Goal: Transaction & Acquisition: Purchase product/service

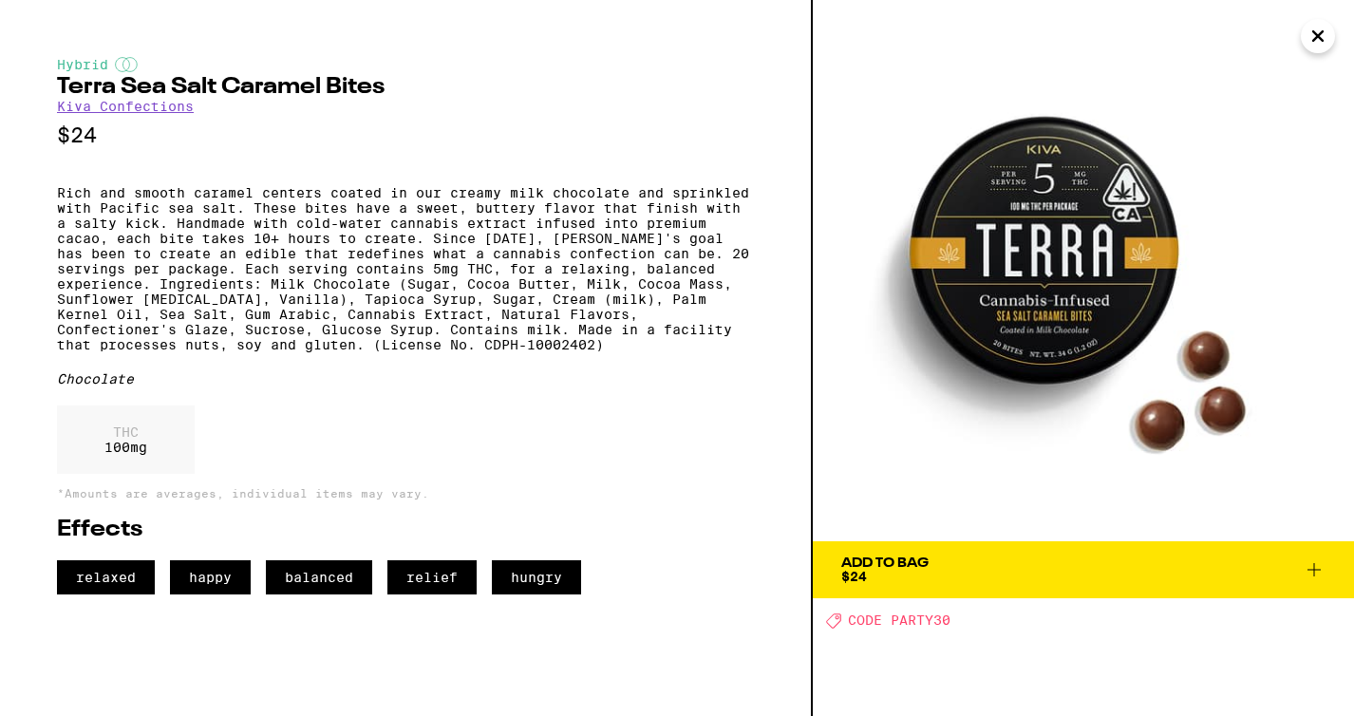
scroll to position [0, 2564]
click at [1318, 569] on icon at bounding box center [1314, 569] width 23 height 23
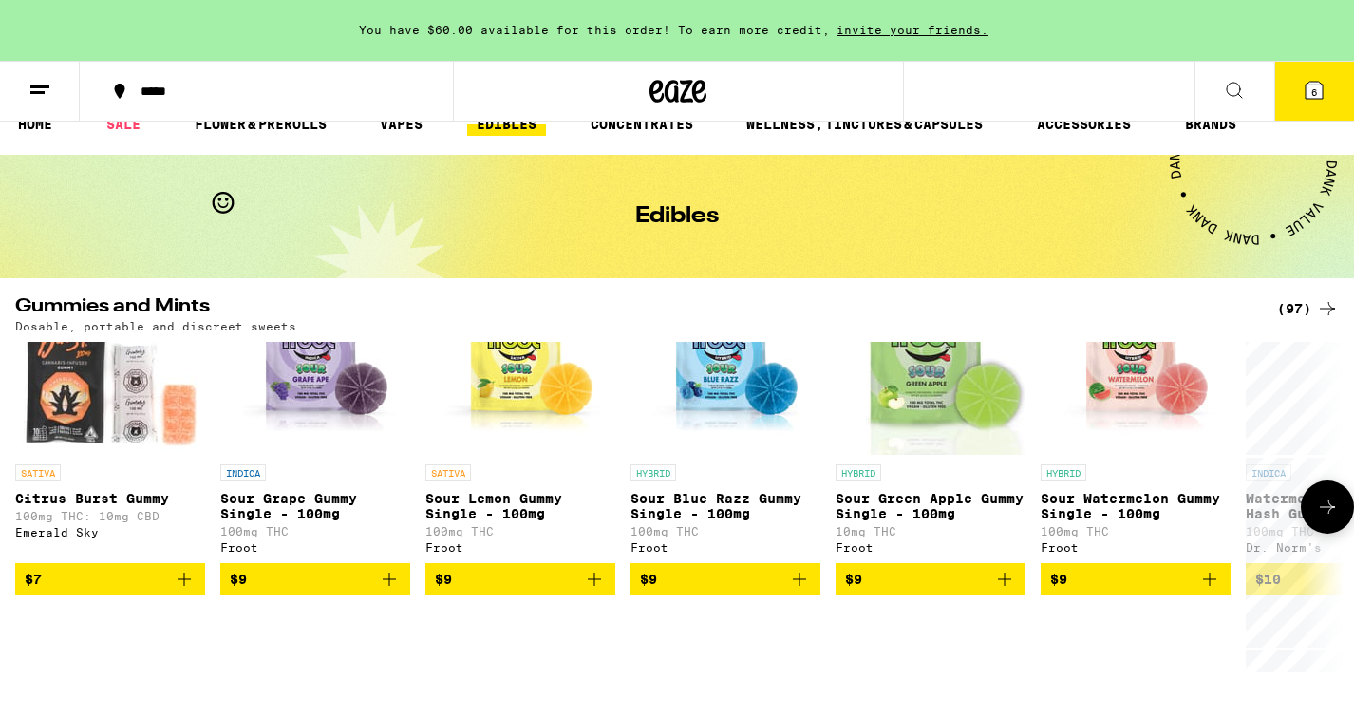
scroll to position [27, 0]
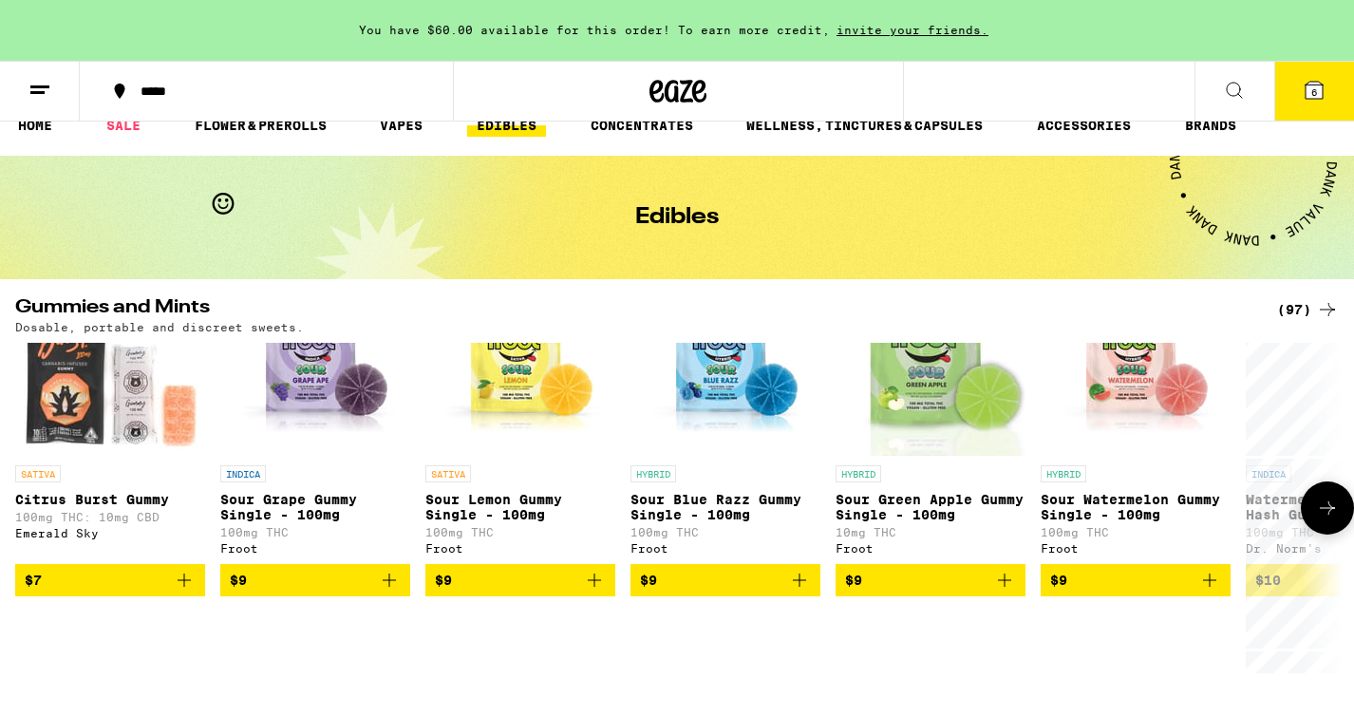
scroll to position [417, 0]
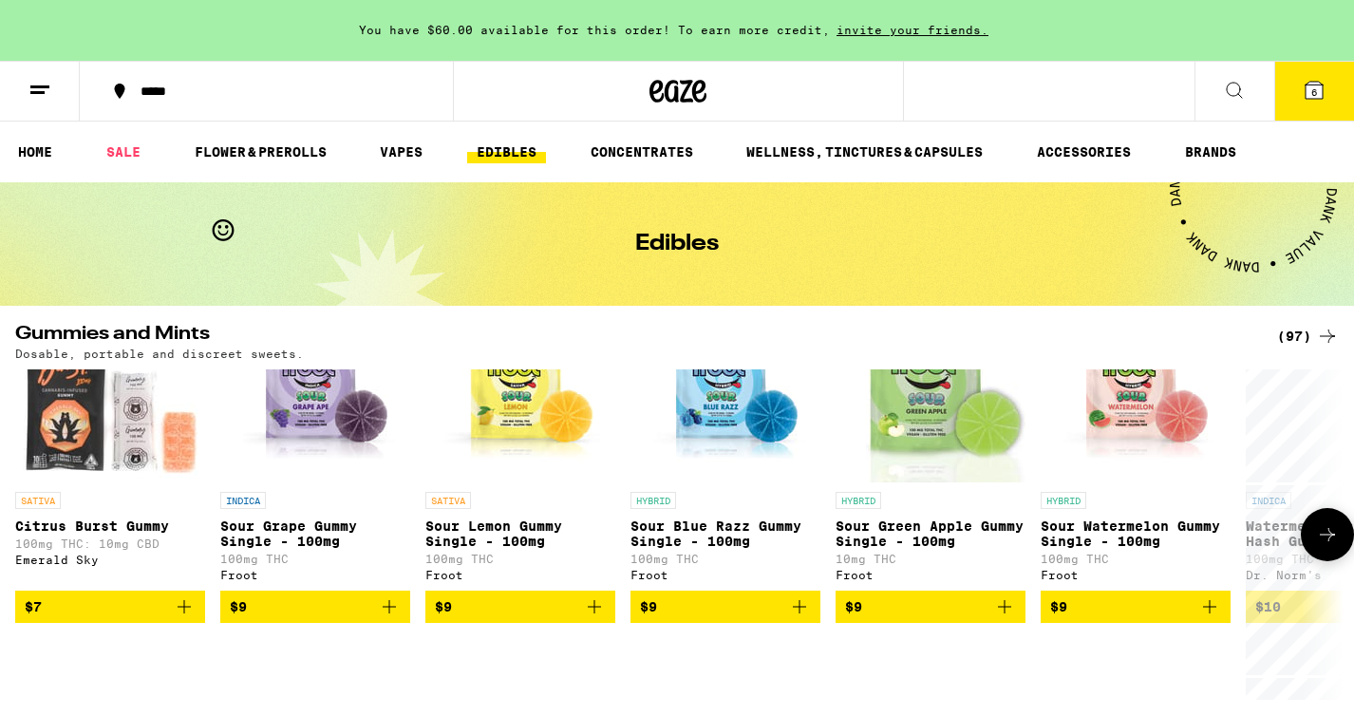
click at [1323, 545] on icon at bounding box center [1327, 534] width 23 height 23
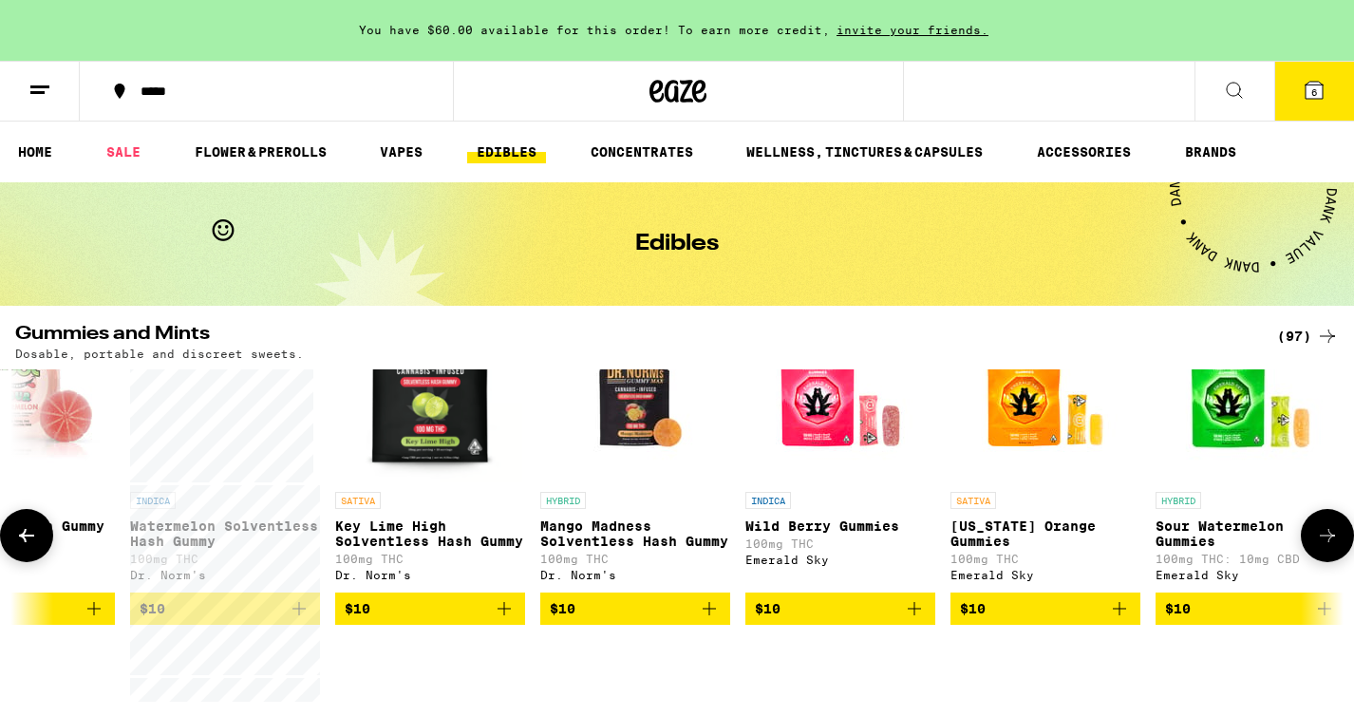
scroll to position [77, 1117]
click at [1327, 544] on icon at bounding box center [1327, 535] width 23 height 23
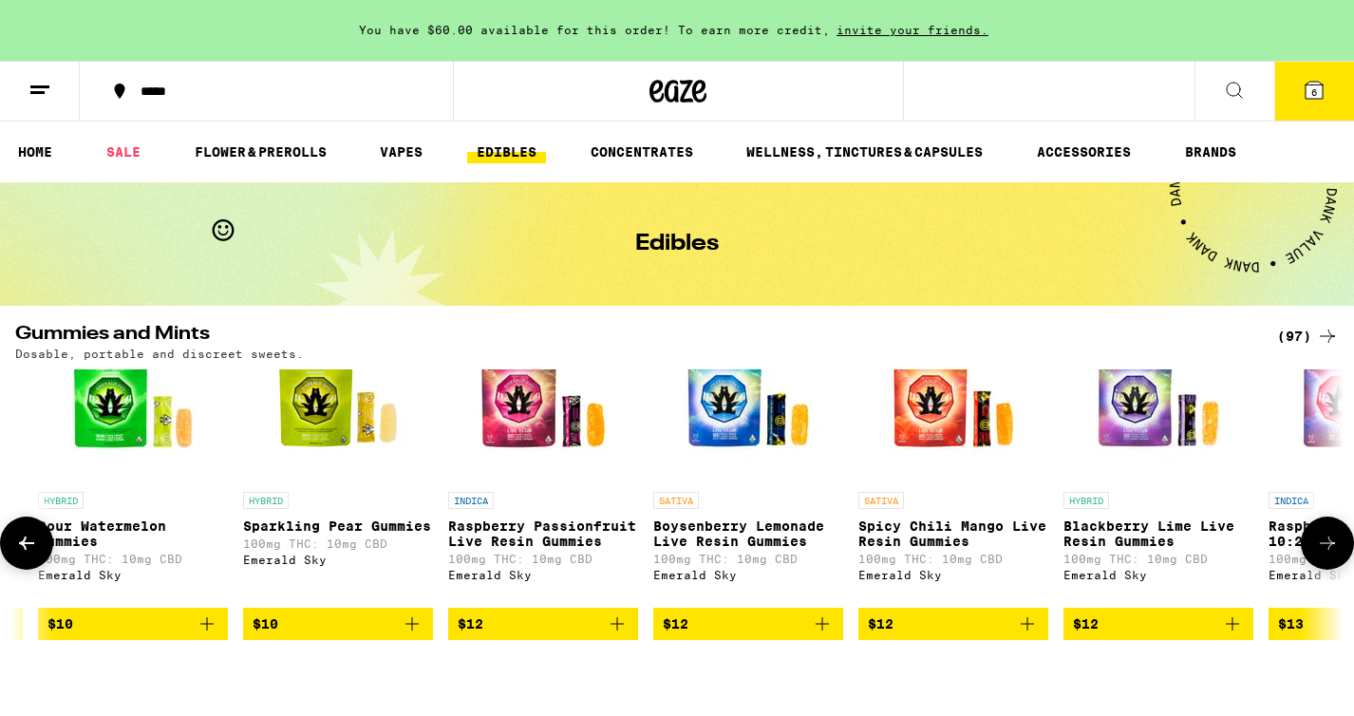
click at [1327, 544] on icon at bounding box center [1327, 543] width 23 height 23
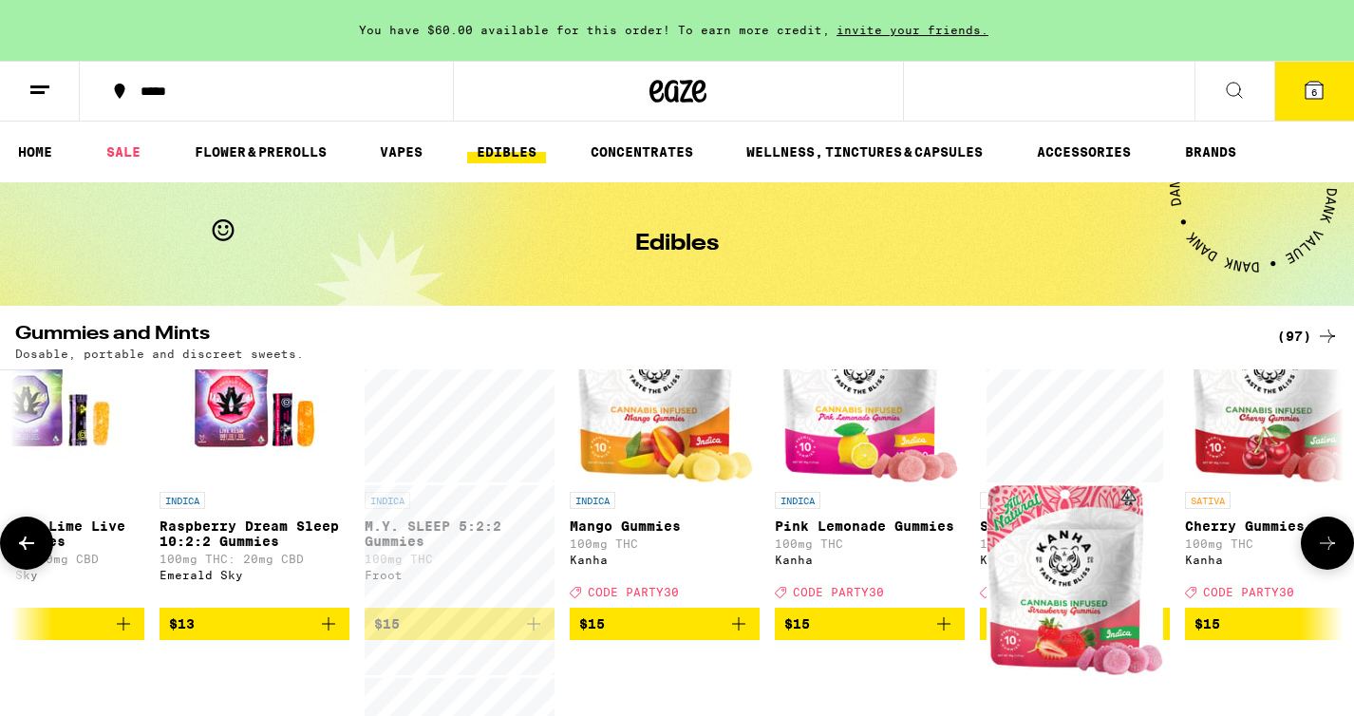
scroll to position [77, 3350]
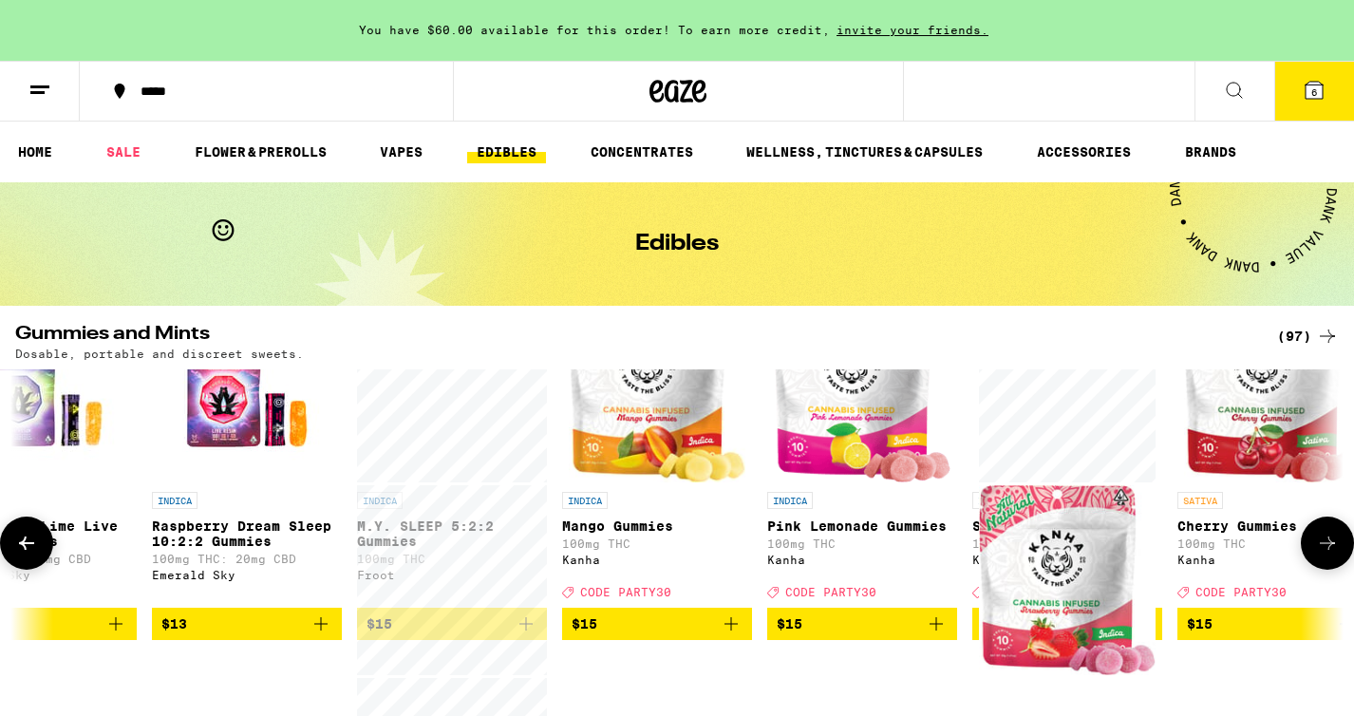
click at [1327, 544] on icon at bounding box center [1327, 543] width 23 height 23
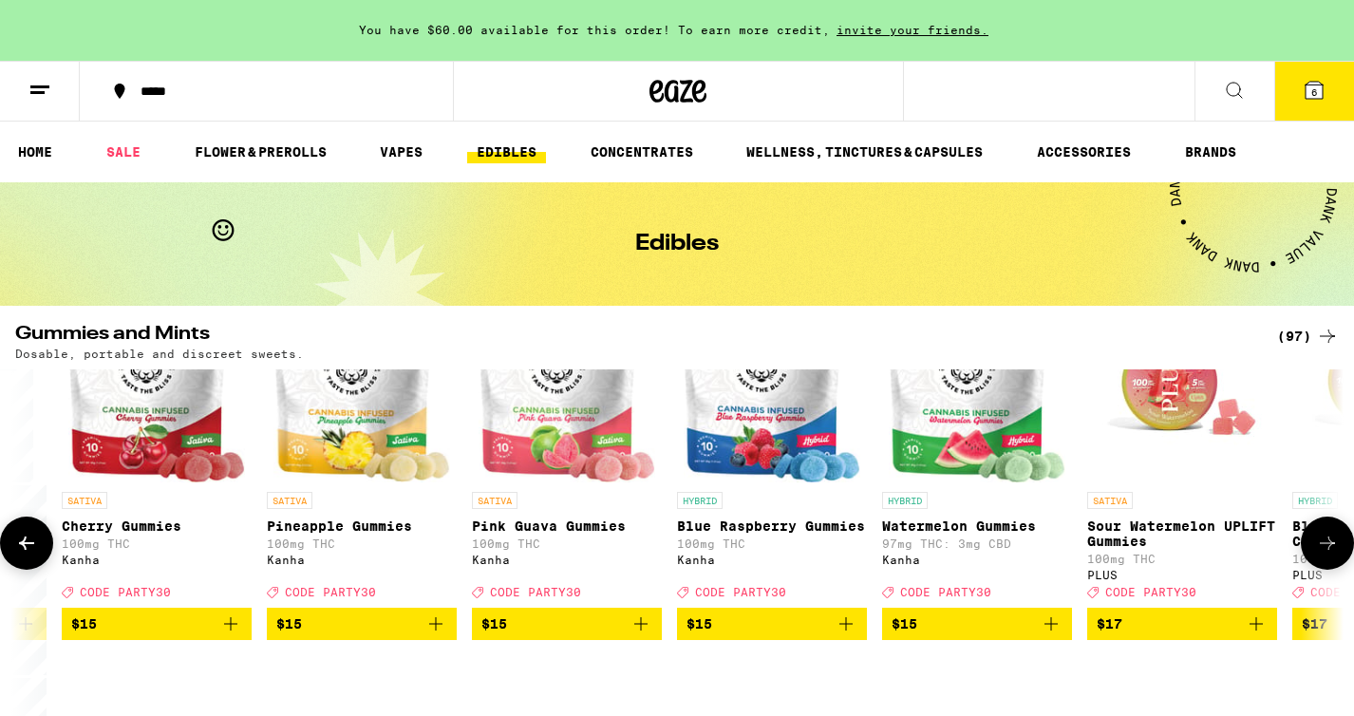
scroll to position [77, 4467]
click at [1327, 544] on icon at bounding box center [1327, 543] width 23 height 23
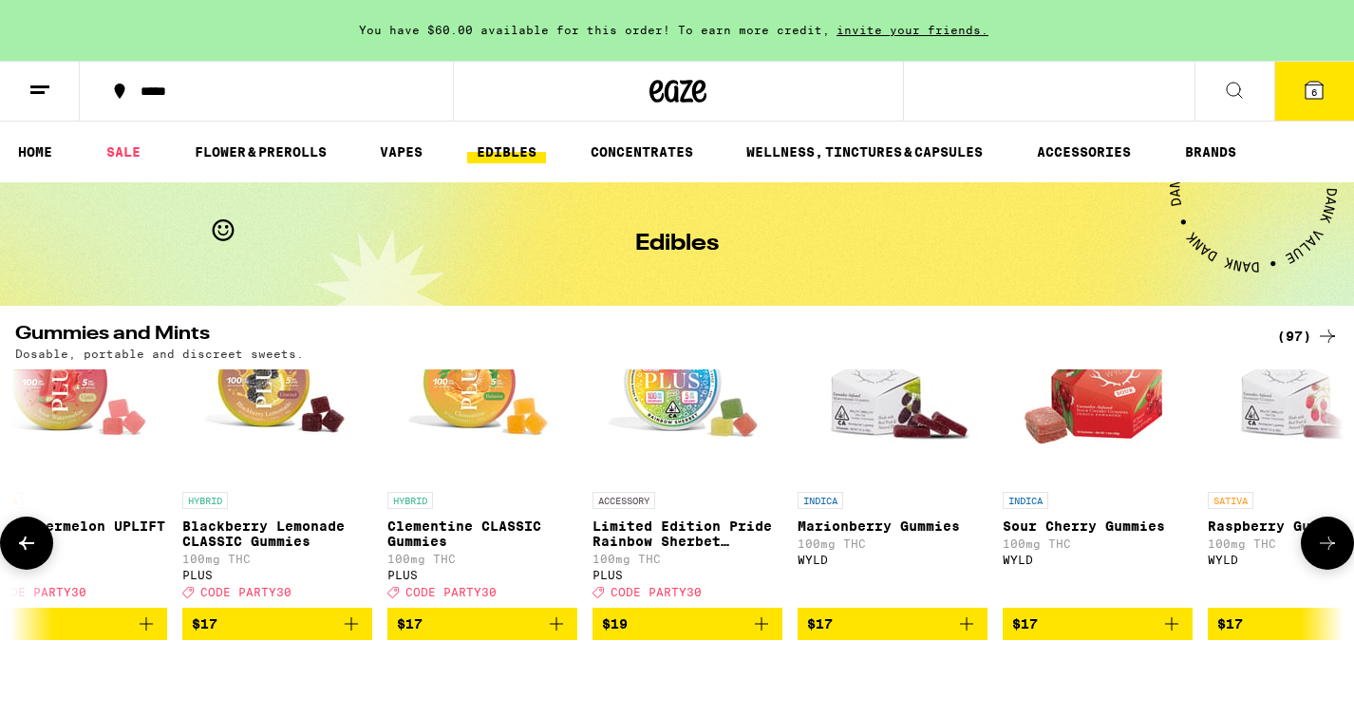
scroll to position [77, 5584]
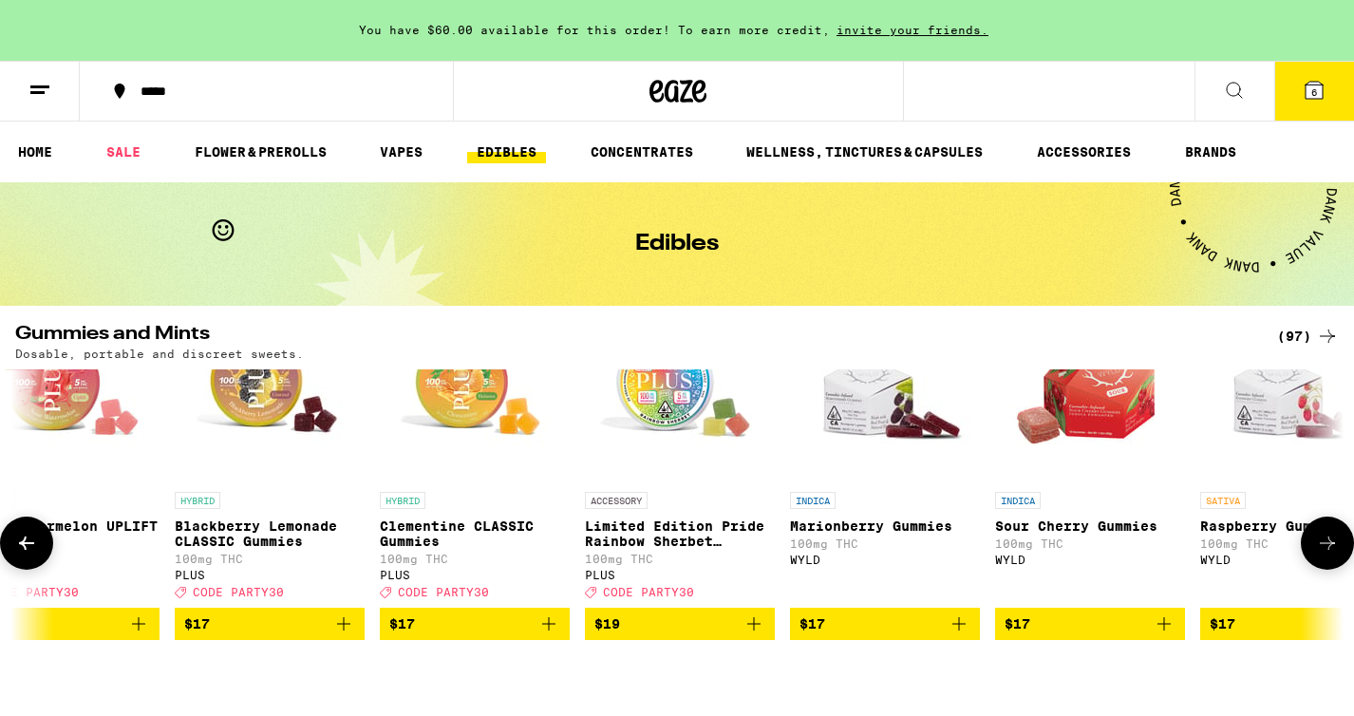
click at [1325, 555] on icon at bounding box center [1327, 543] width 23 height 23
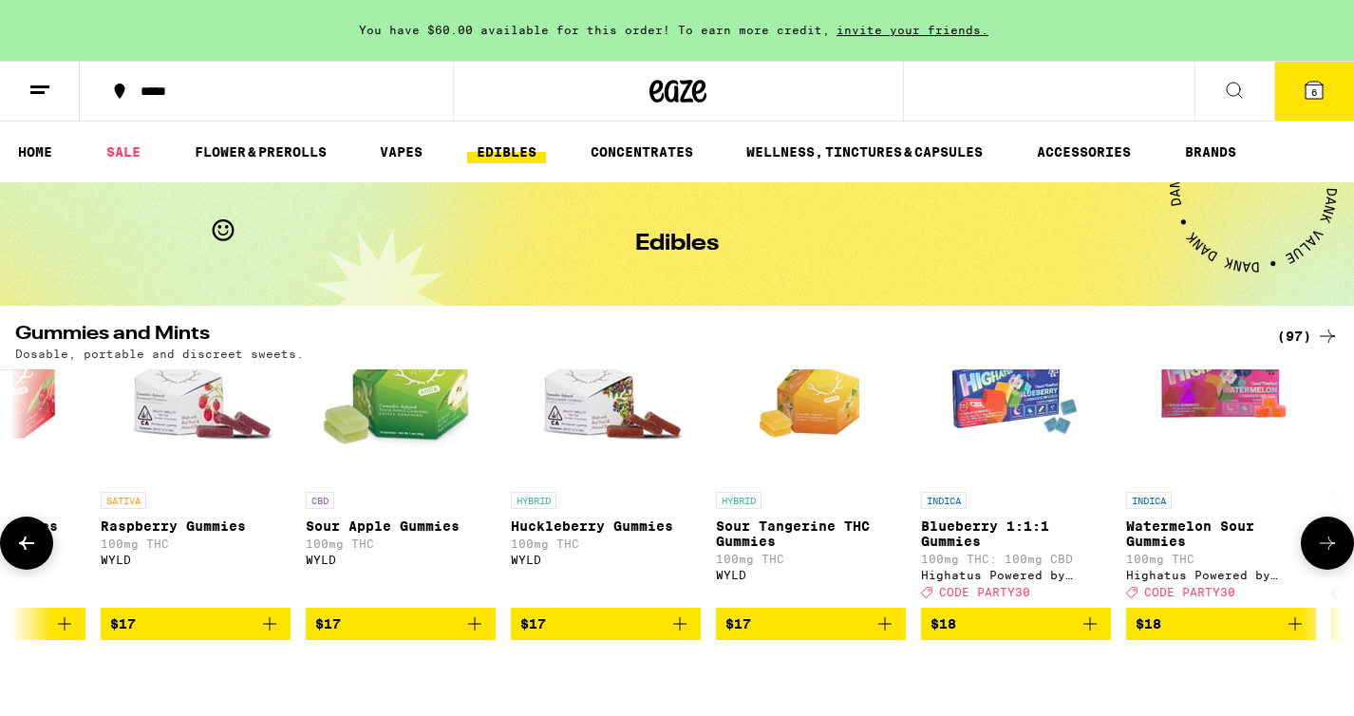
scroll to position [77, 6700]
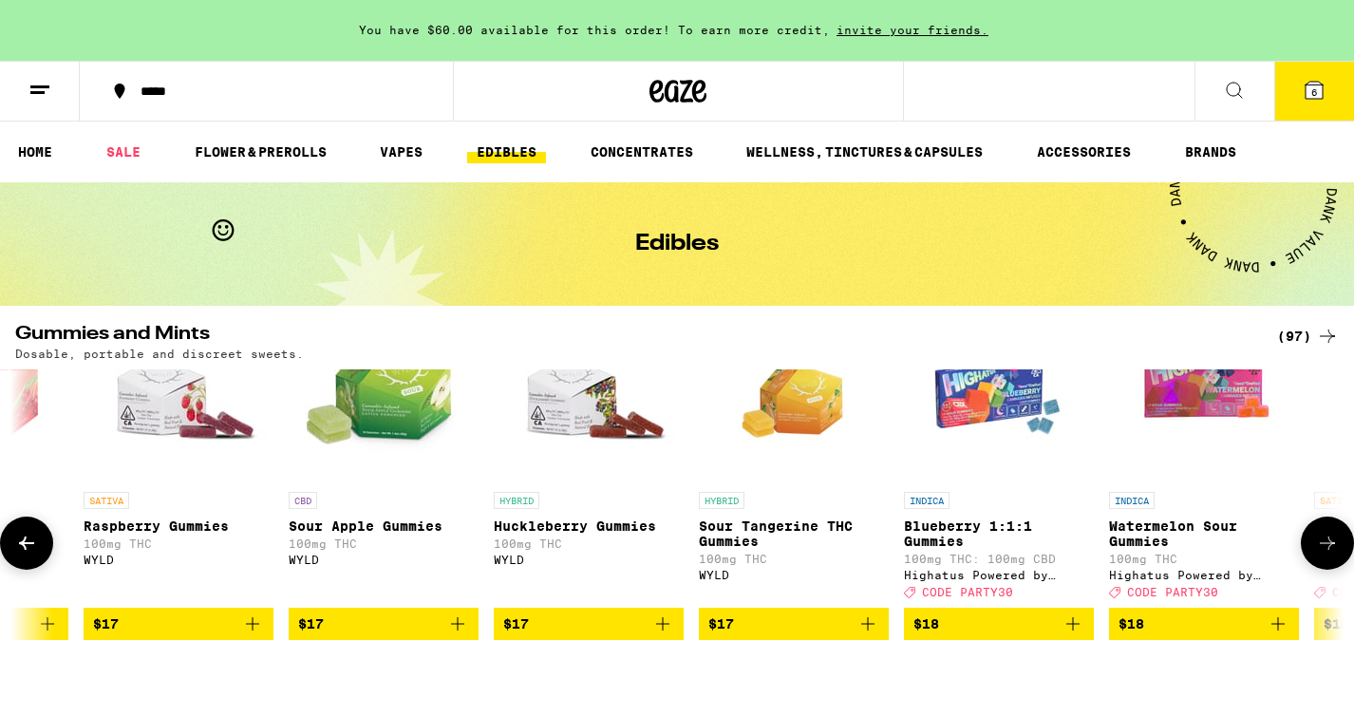
click at [250, 635] on icon "Add to bag" at bounding box center [252, 623] width 23 height 23
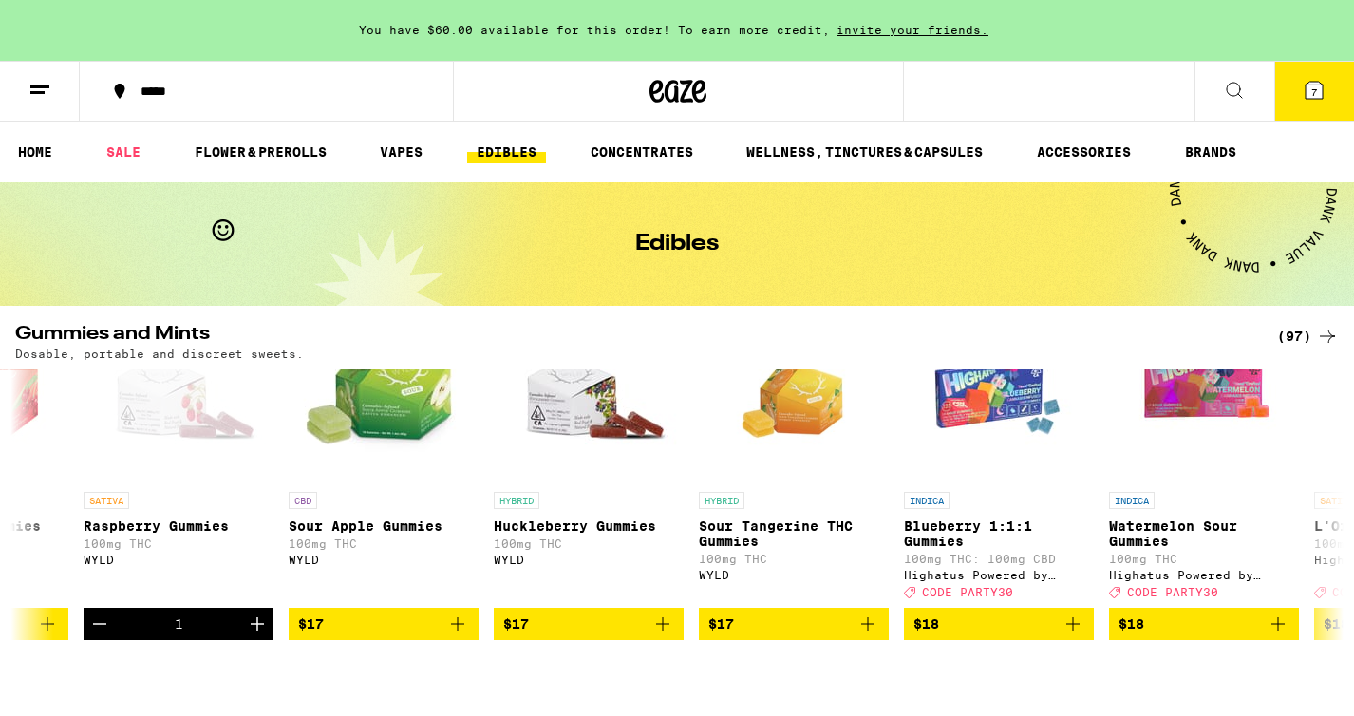
click at [1307, 95] on icon at bounding box center [1314, 90] width 17 height 17
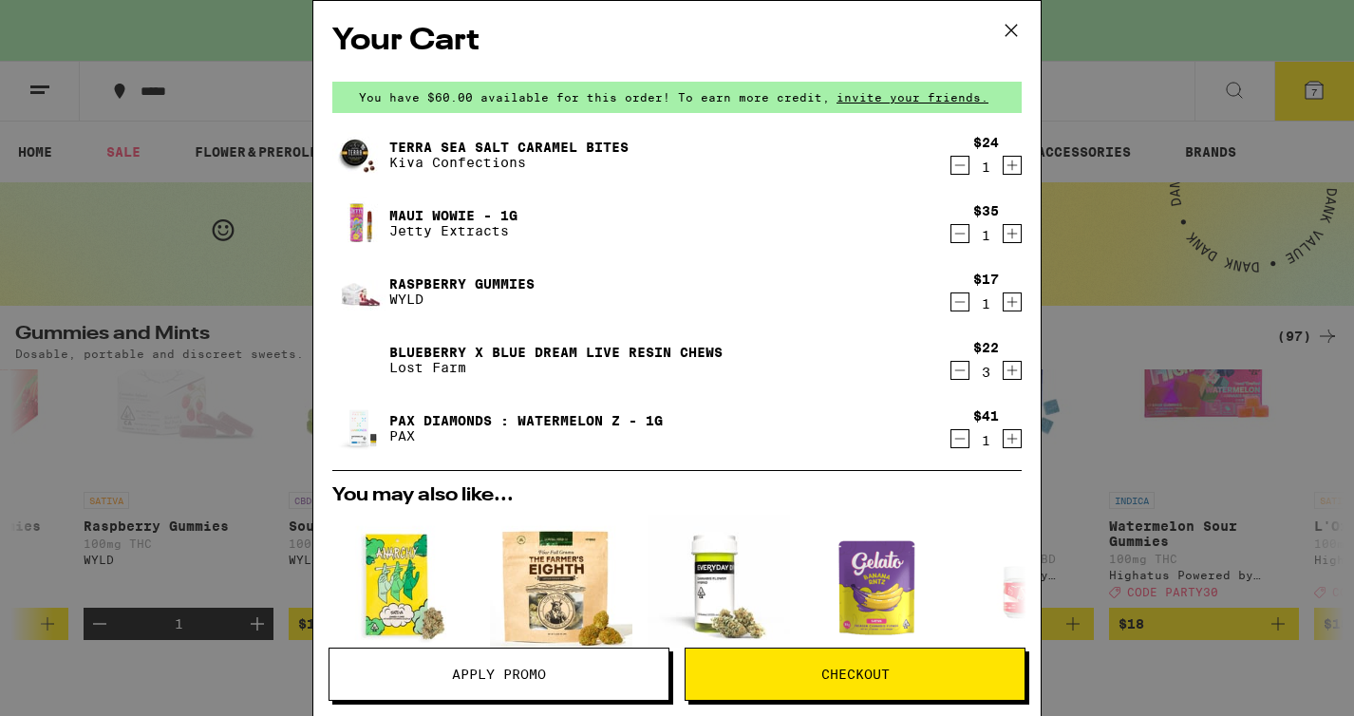
click at [961, 372] on icon "Decrement" at bounding box center [959, 370] width 17 height 23
click at [829, 678] on span "Checkout" at bounding box center [855, 674] width 68 height 13
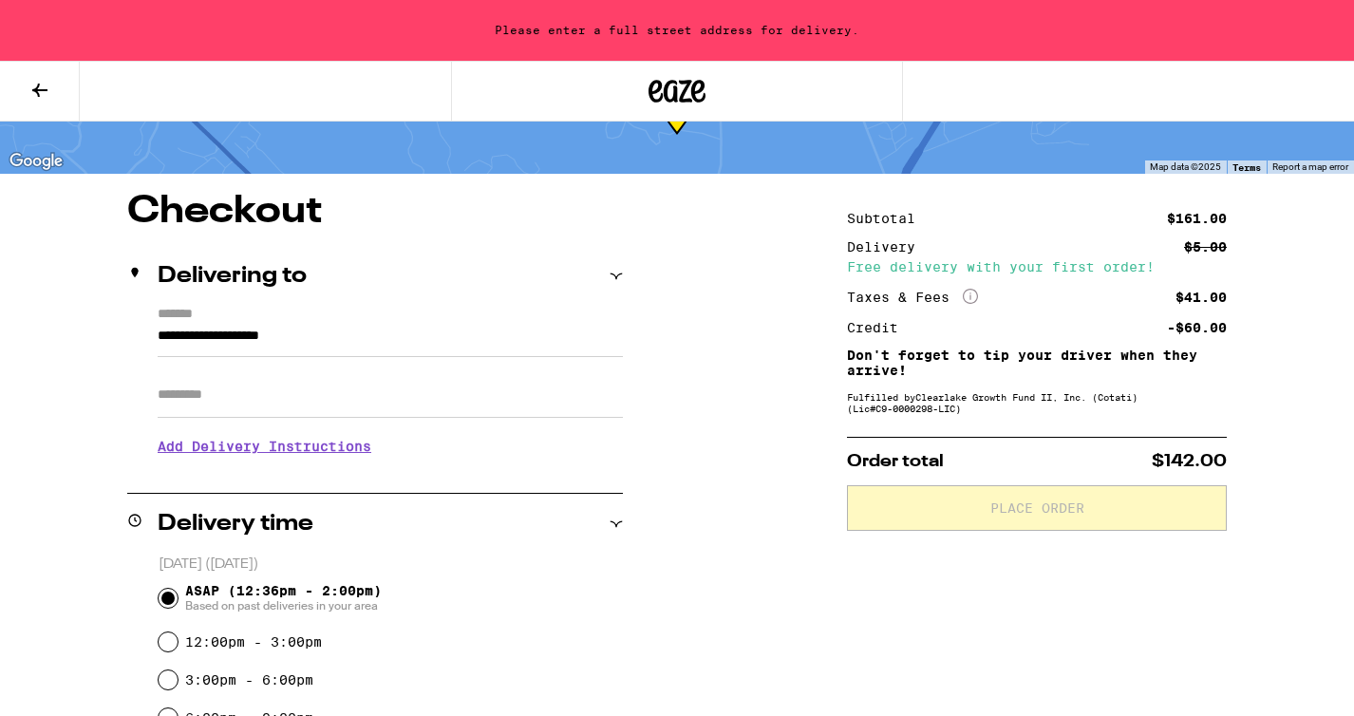
scroll to position [96, 0]
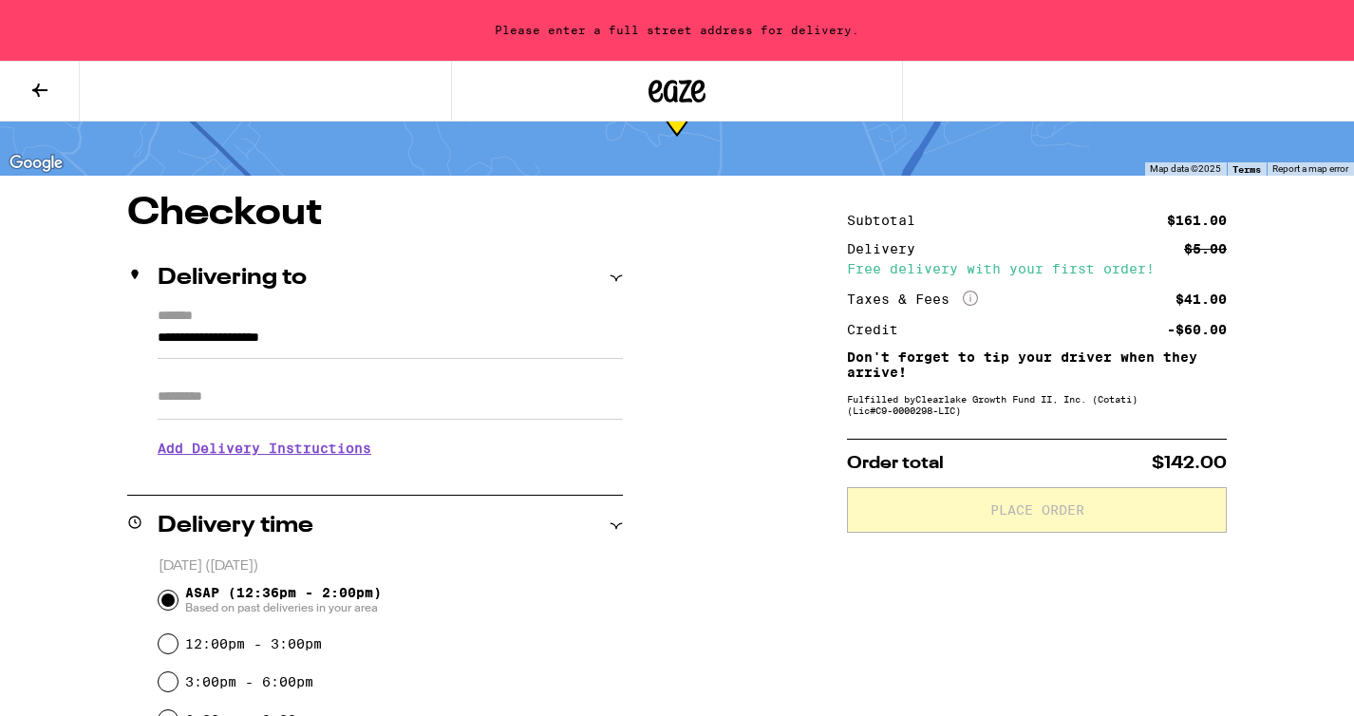
click at [293, 393] on input "Apt/Suite" at bounding box center [390, 397] width 465 height 46
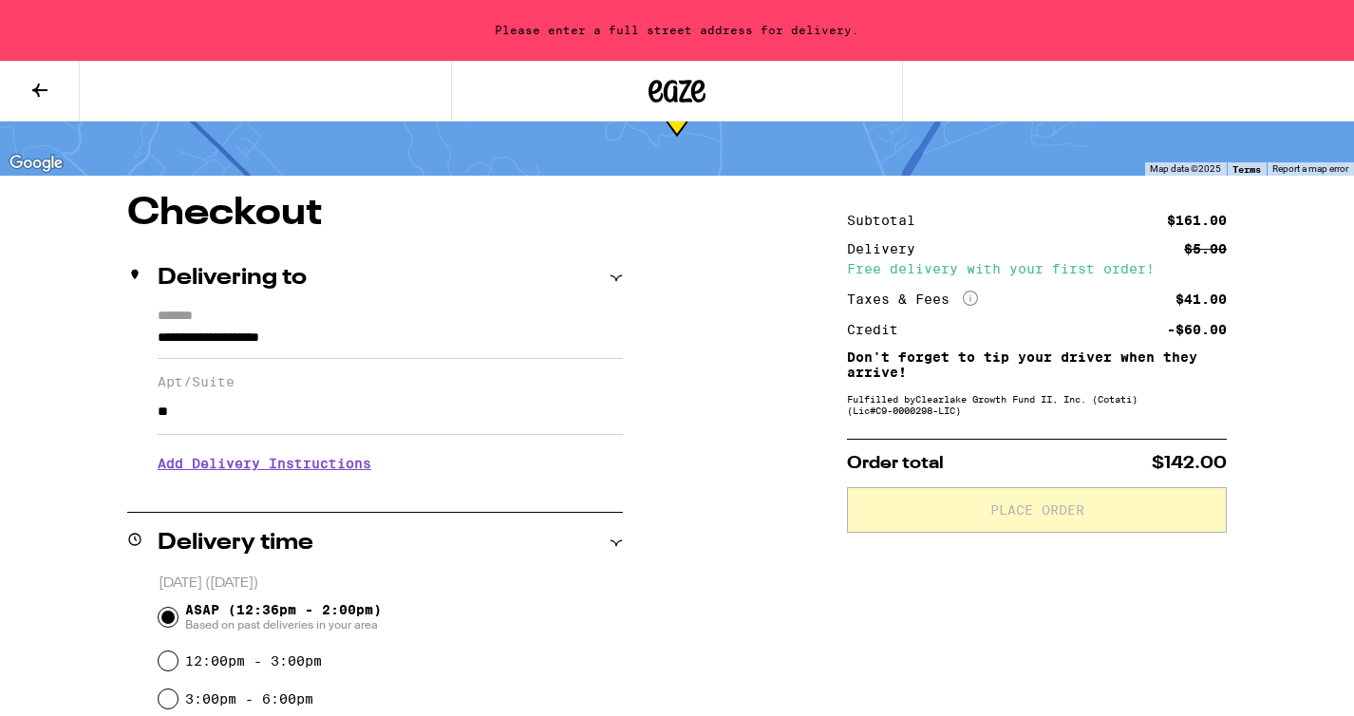
type input "*"
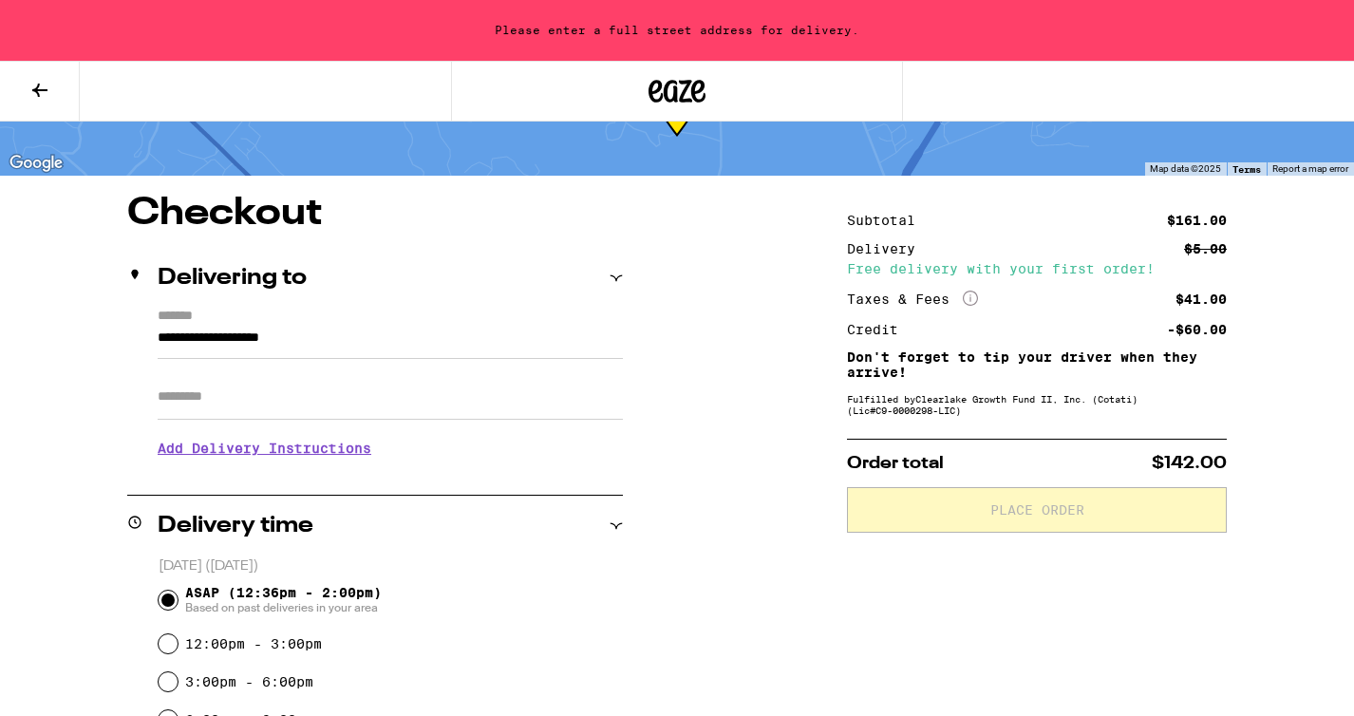
click at [152, 337] on div "**********" at bounding box center [375, 391] width 496 height 164
click at [160, 335] on input "**********" at bounding box center [390, 343] width 465 height 32
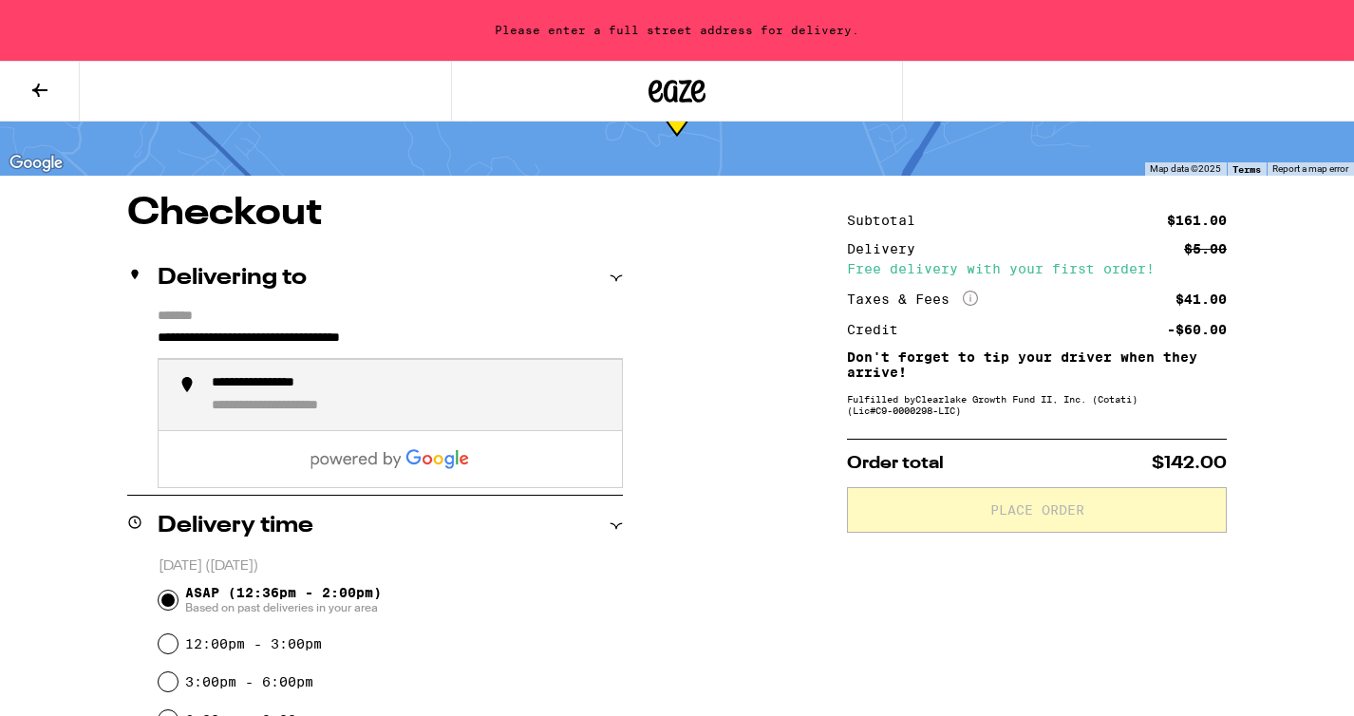
click at [292, 410] on div "**********" at bounding box center [306, 407] width 189 height 18
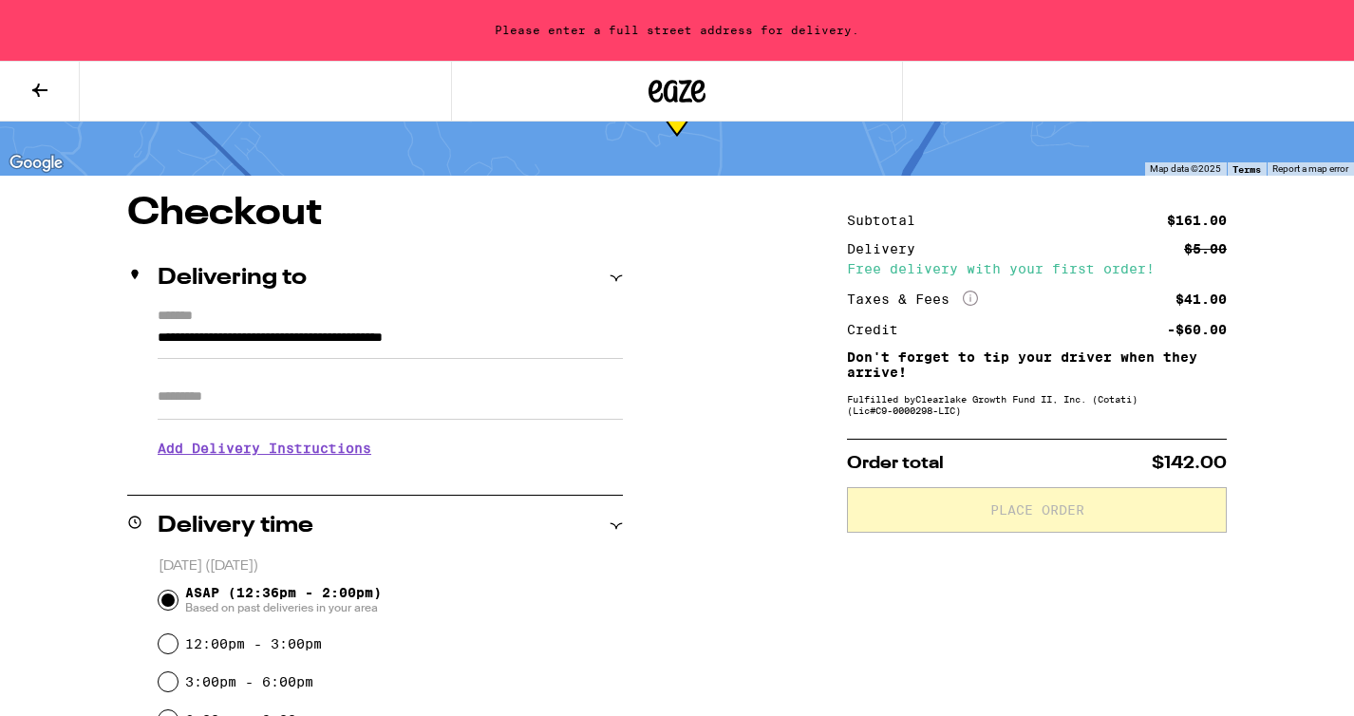
type input "**********"
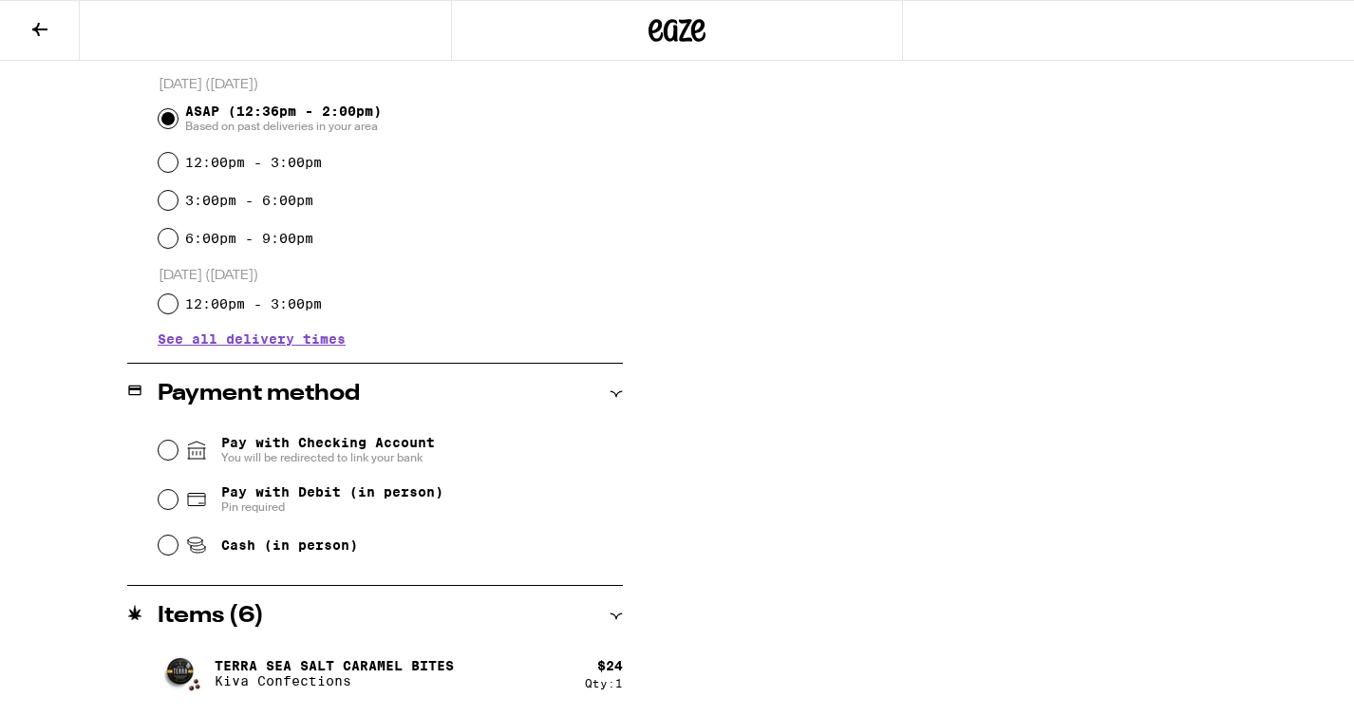
scroll to position [520, 0]
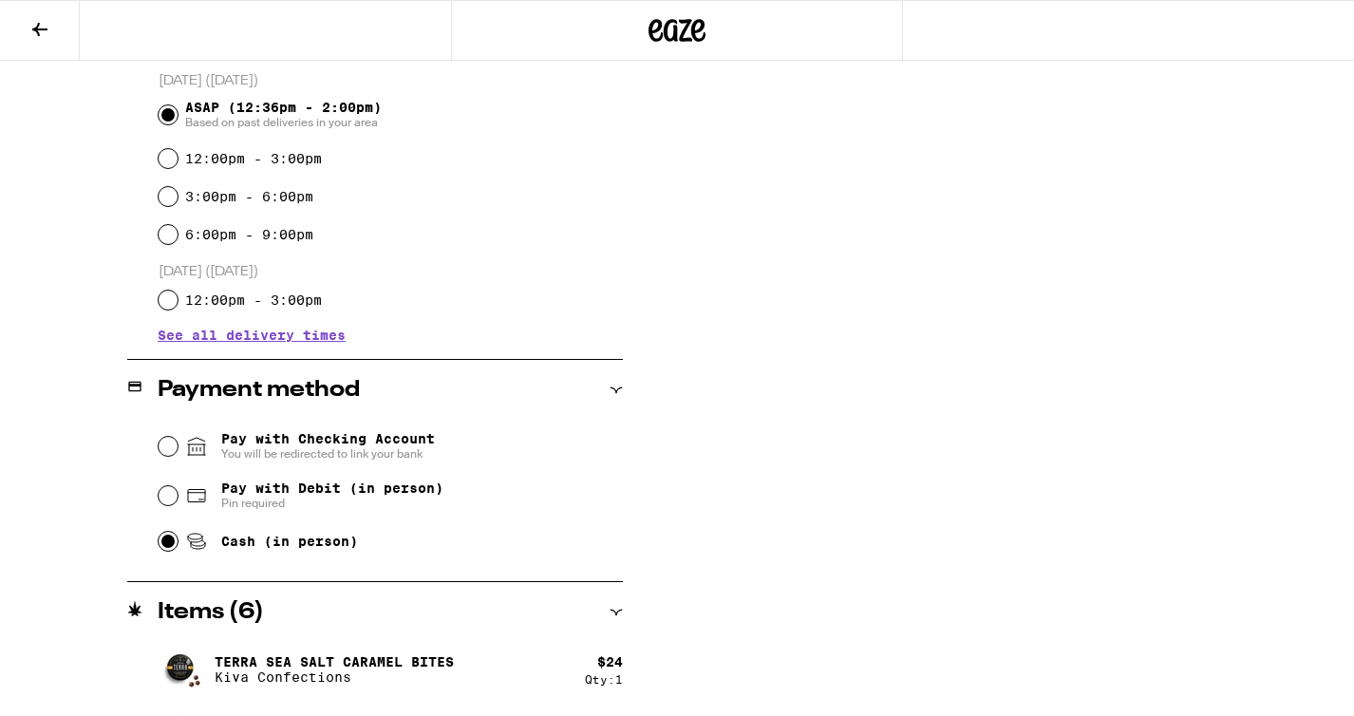
click at [171, 546] on input "Cash (in person)" at bounding box center [168, 541] width 19 height 19
radio input "true"
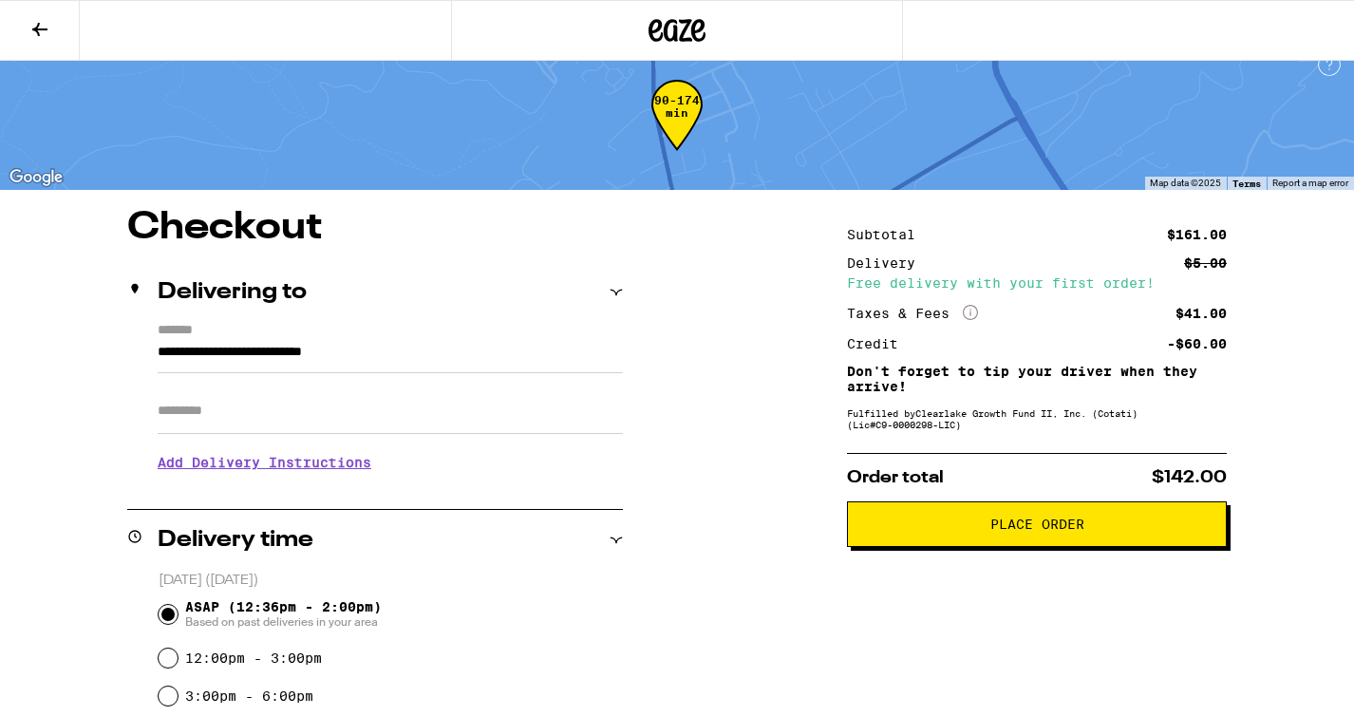
scroll to position [23, 0]
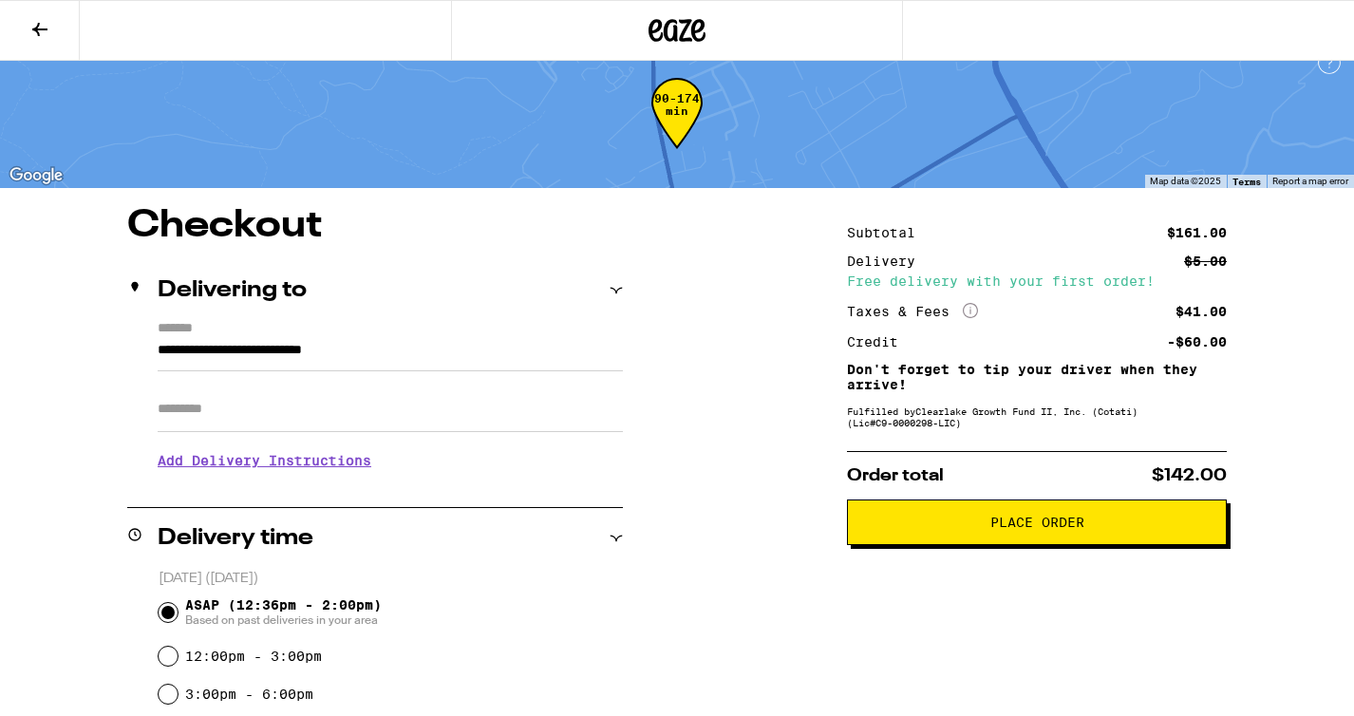
click at [1050, 529] on span "Place Order" at bounding box center [1037, 522] width 94 height 13
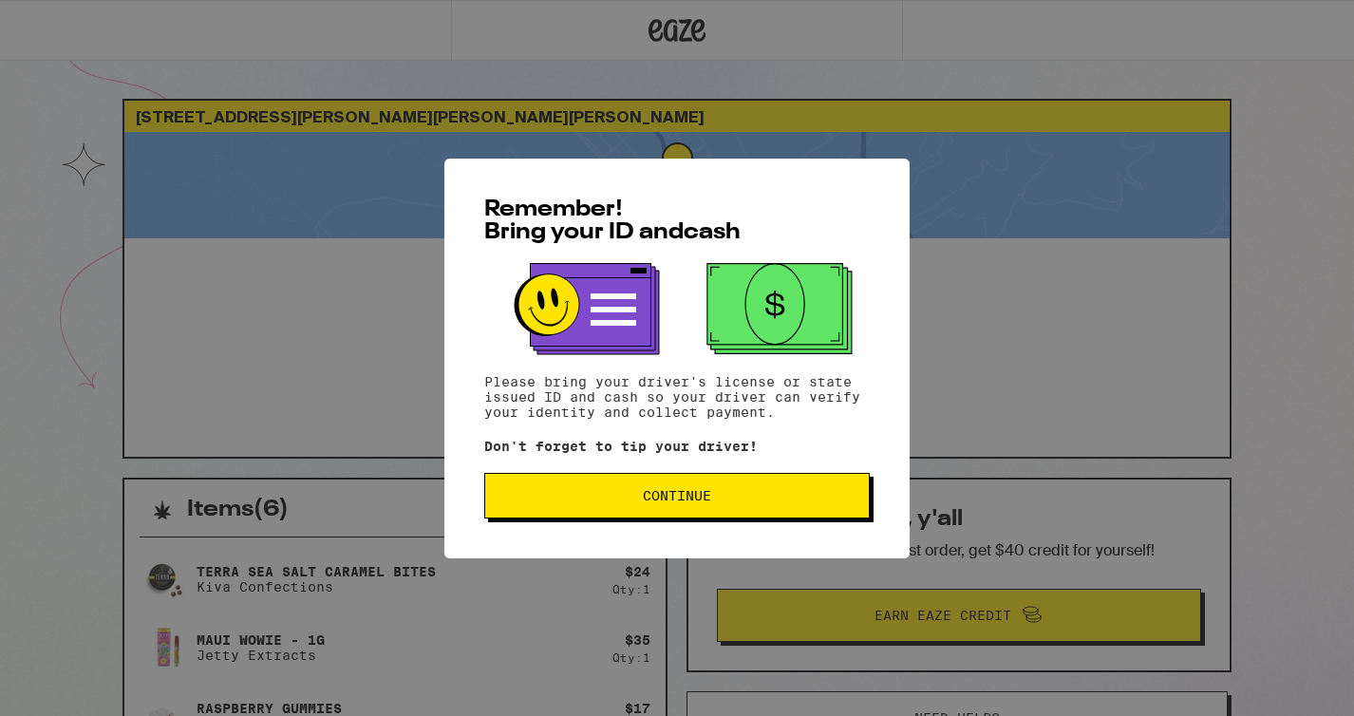
click at [661, 498] on span "Continue" at bounding box center [677, 495] width 68 height 13
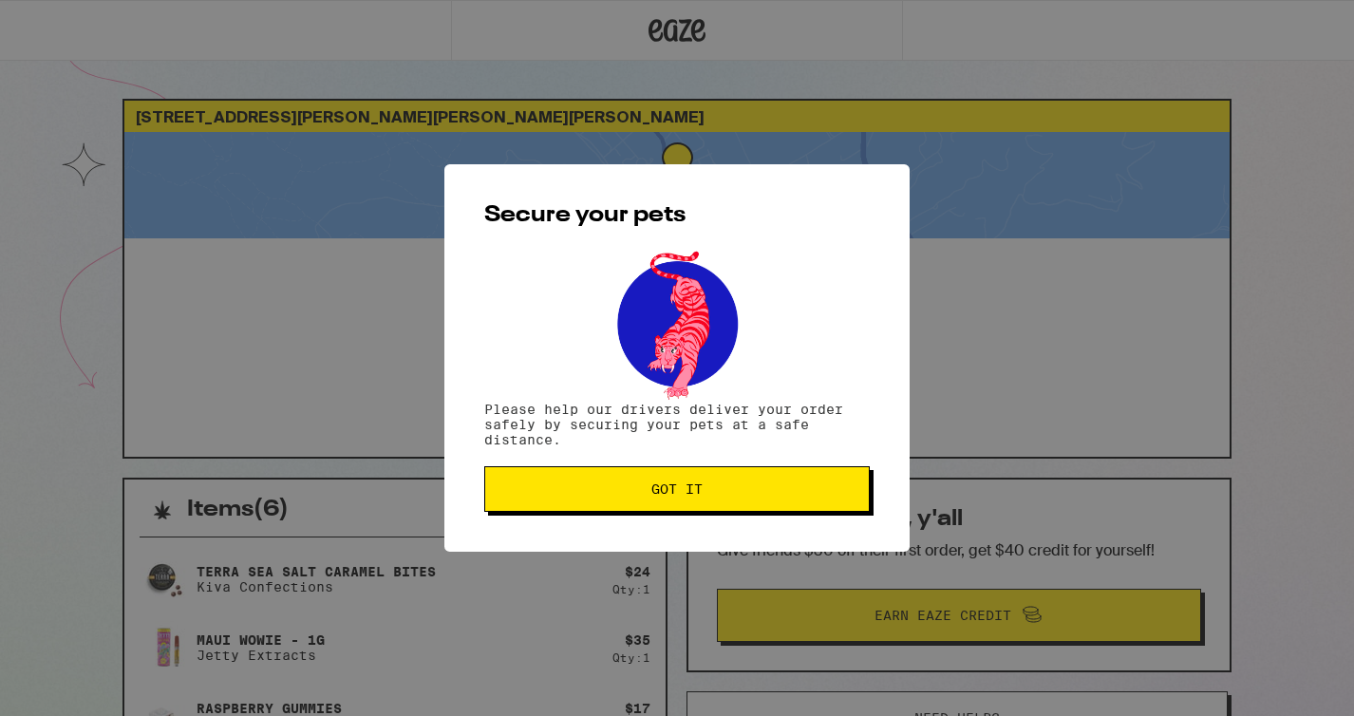
click at [684, 483] on span "Got it" at bounding box center [676, 488] width 51 height 13
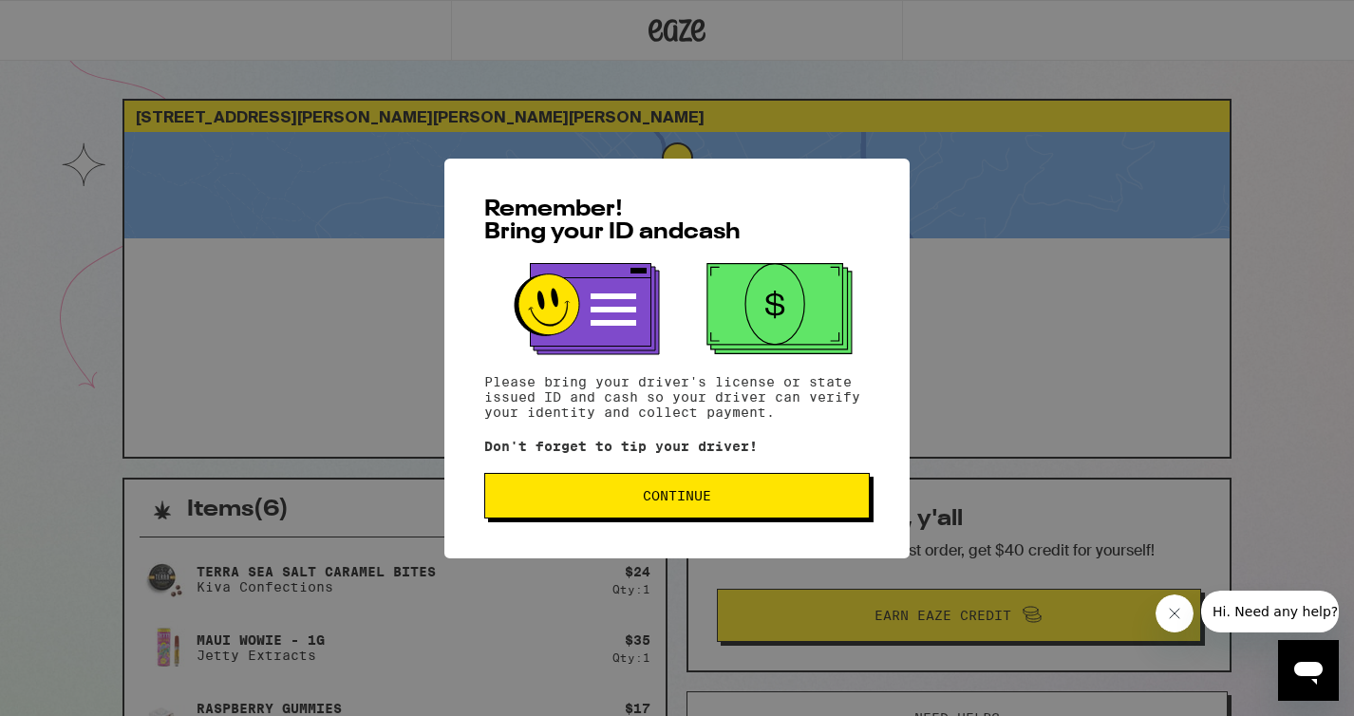
click at [723, 502] on span "Continue" at bounding box center [676, 495] width 353 height 13
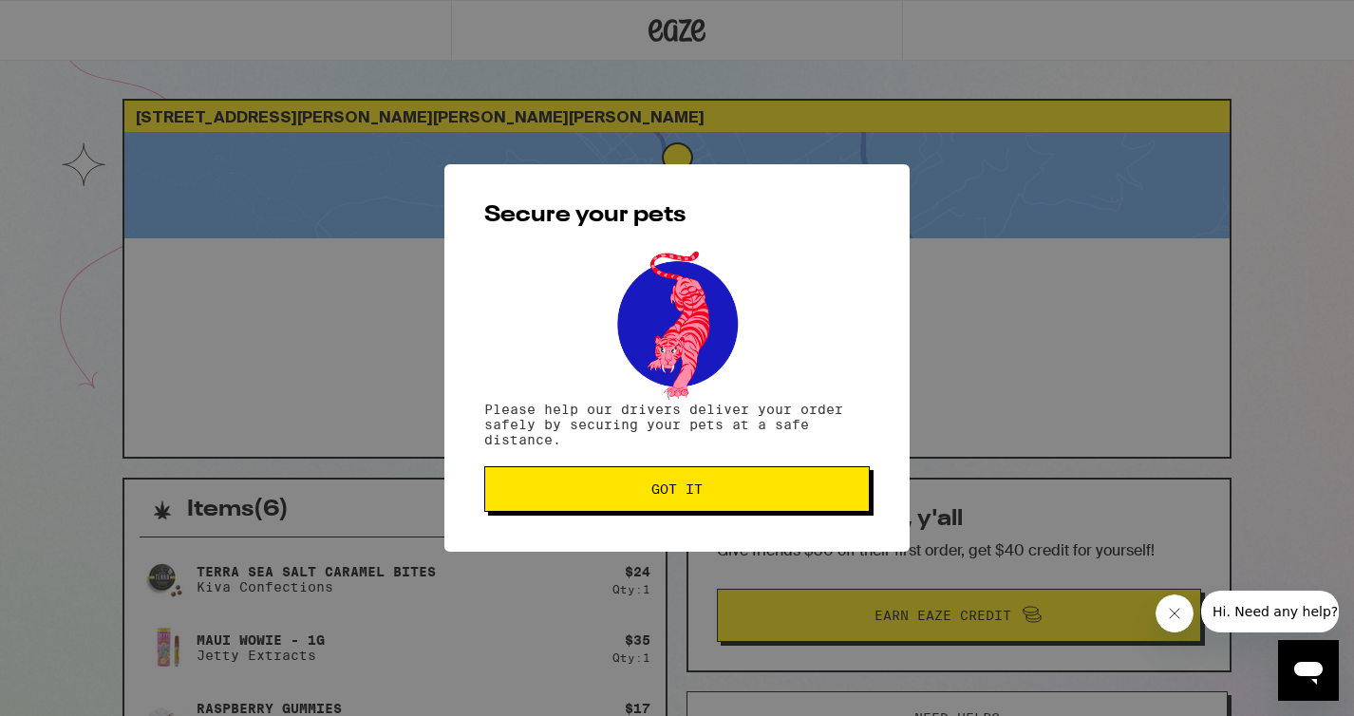
click at [721, 506] on button "Got it" at bounding box center [677, 489] width 386 height 46
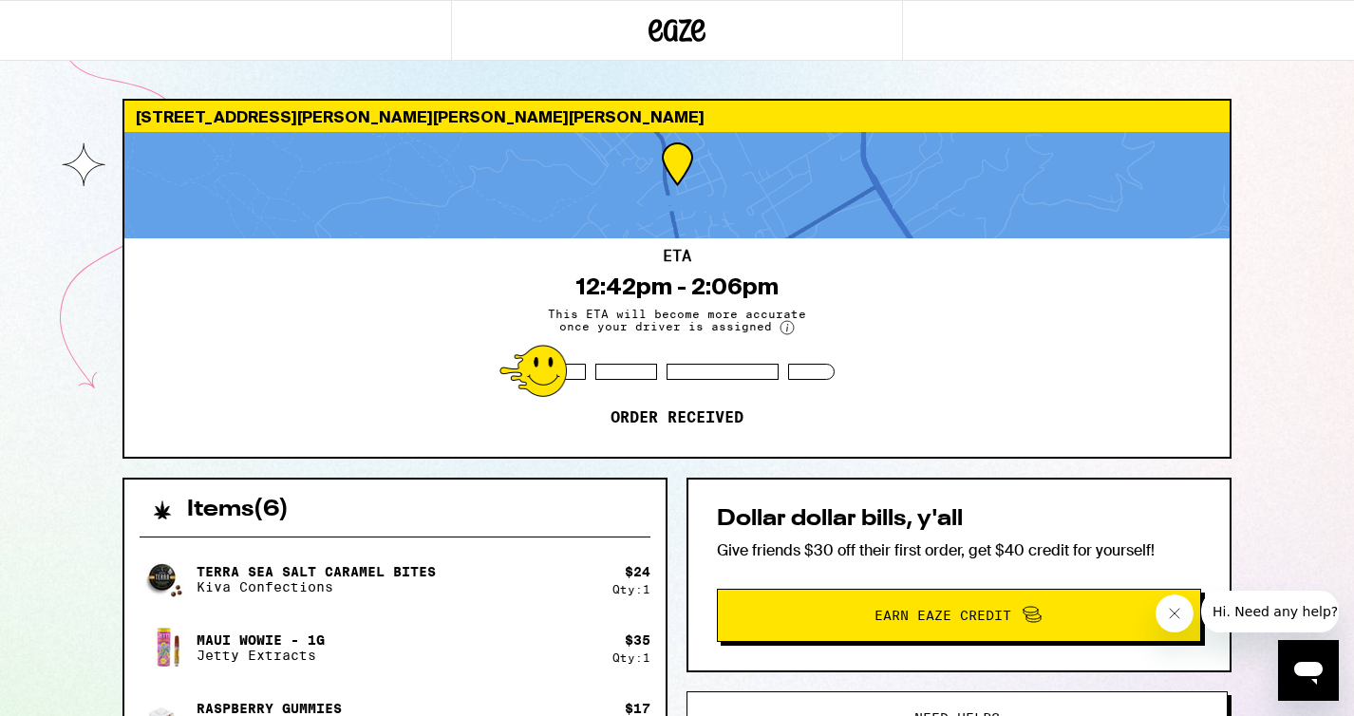
click at [1175, 613] on icon "Close message from company" at bounding box center [1174, 613] width 9 height 9
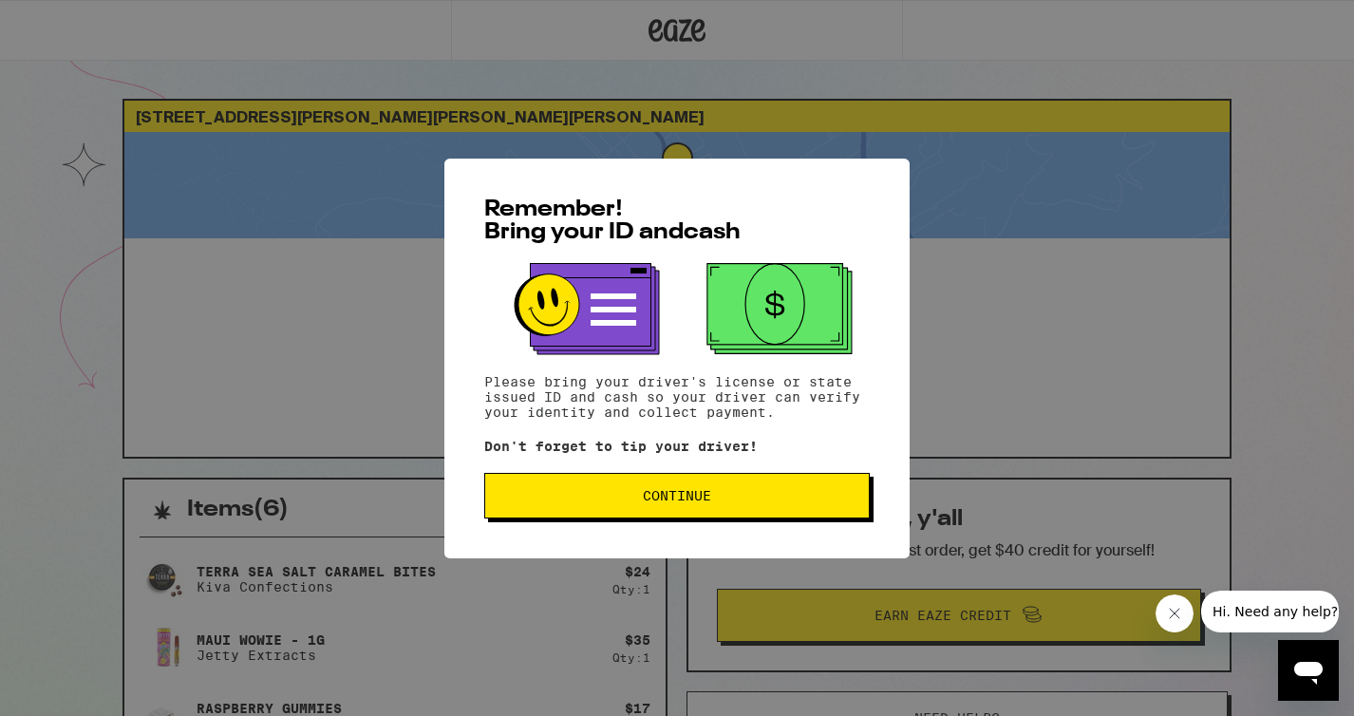
click at [671, 499] on span "Continue" at bounding box center [677, 495] width 68 height 13
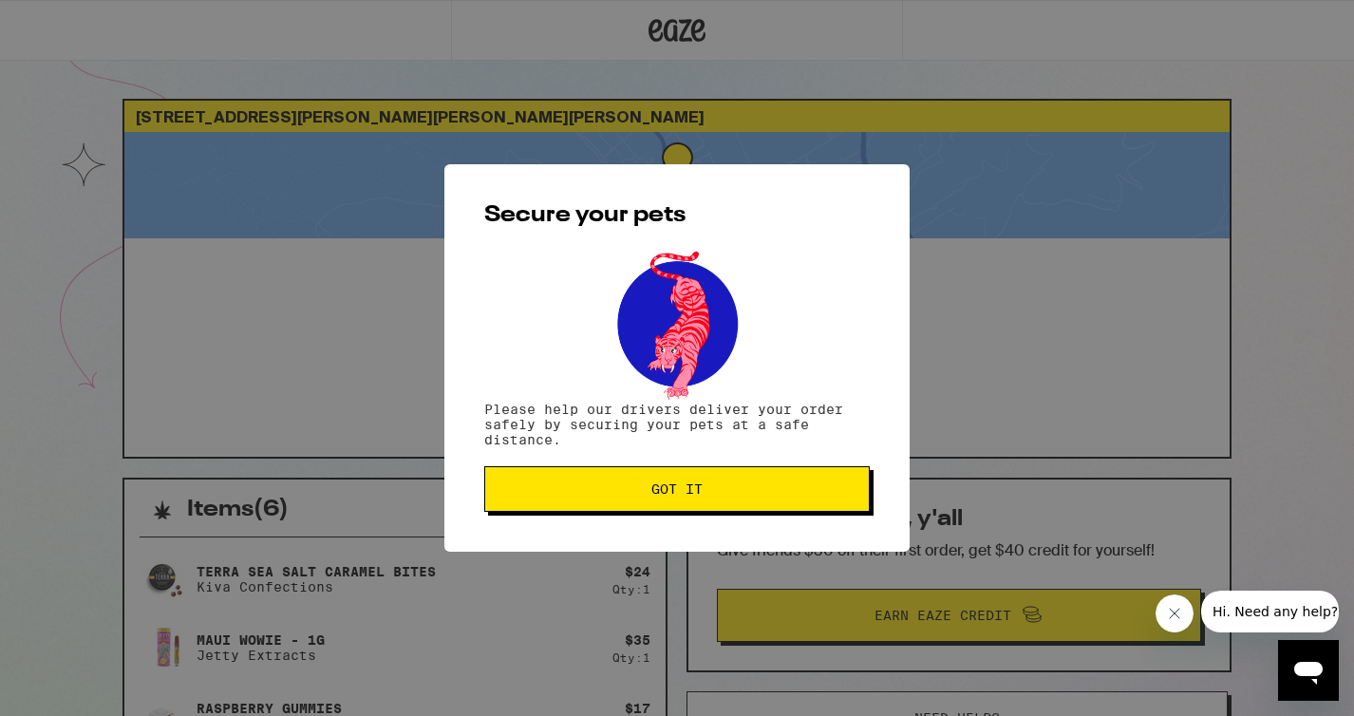
click at [671, 496] on span "Got it" at bounding box center [676, 488] width 51 height 13
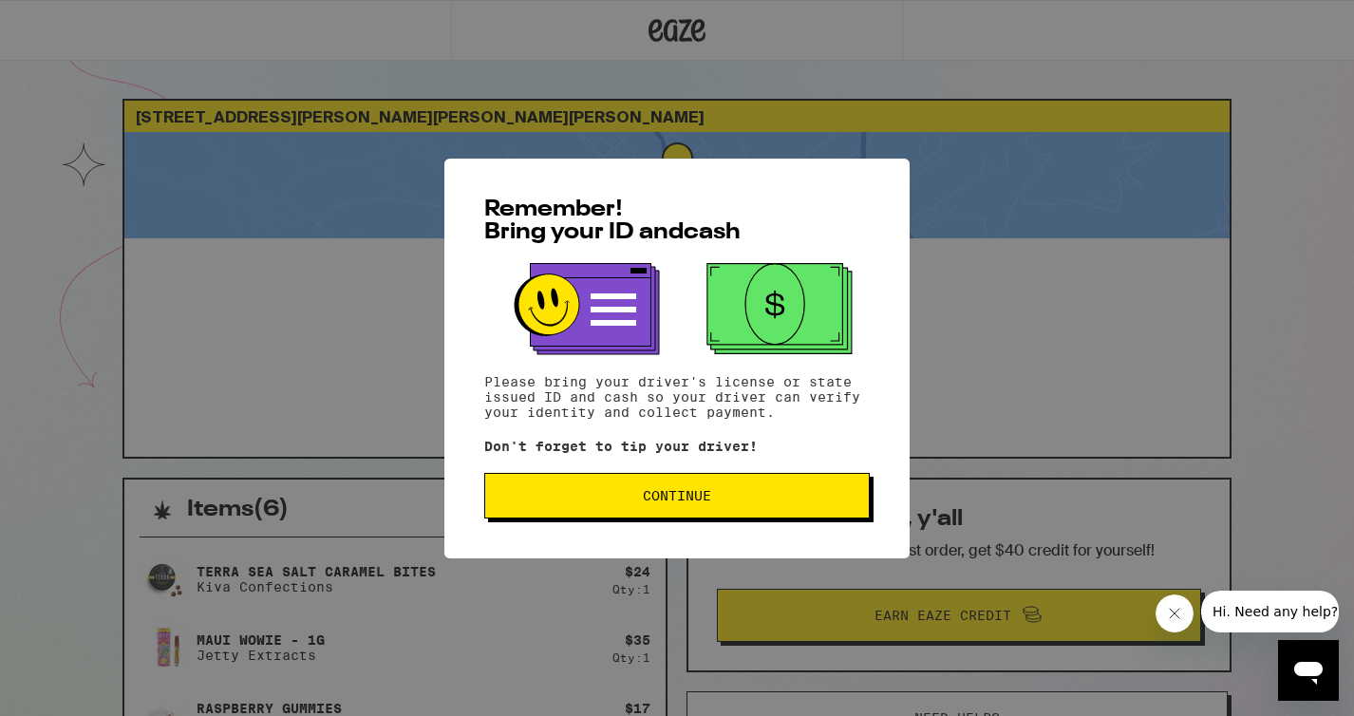
click at [719, 499] on span "Continue" at bounding box center [676, 495] width 353 height 13
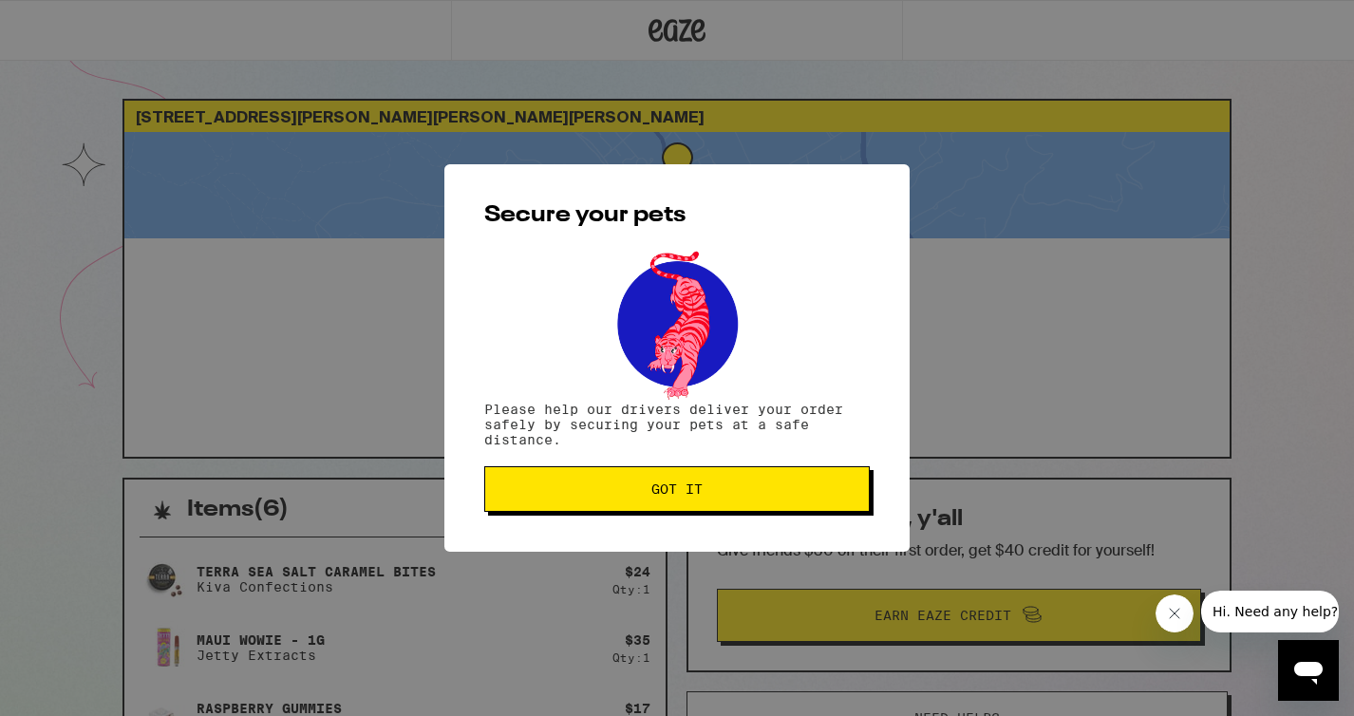
click at [719, 496] on span "Got it" at bounding box center [676, 488] width 353 height 13
